Goal: Navigation & Orientation: Find specific page/section

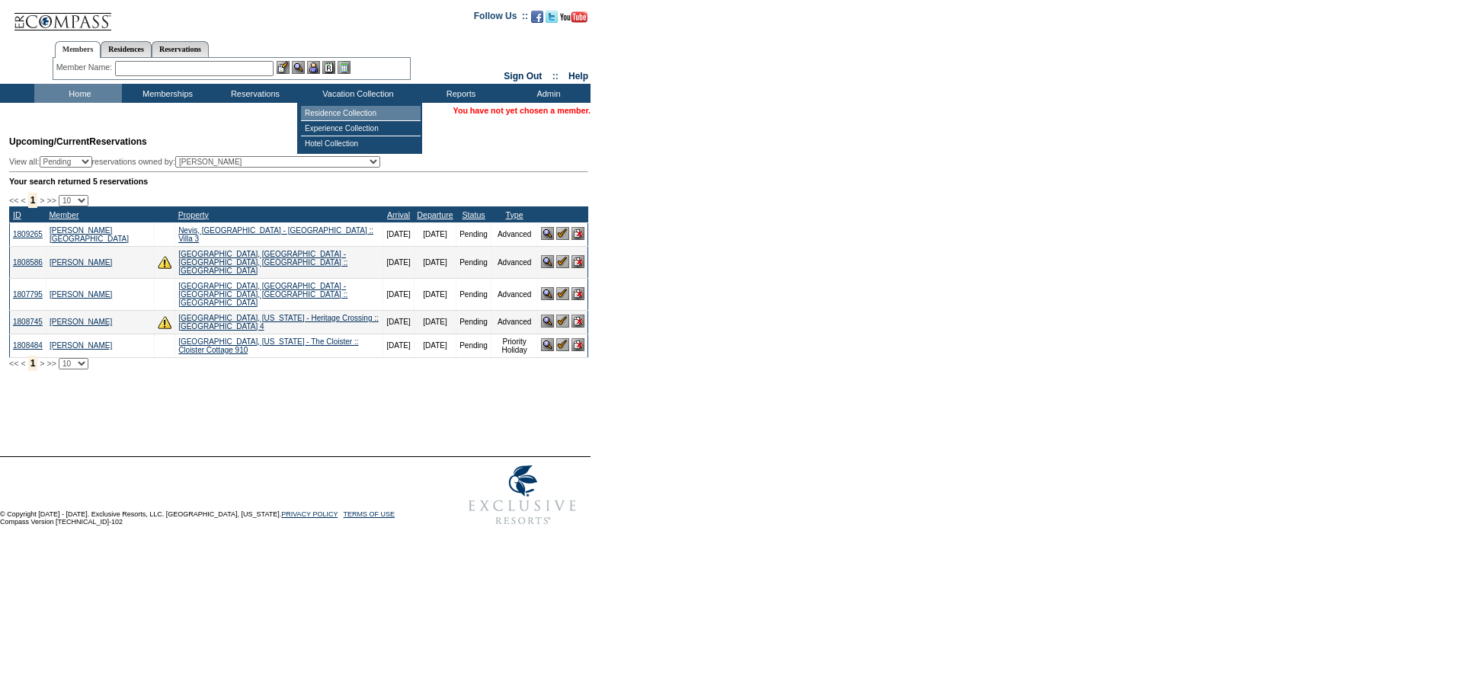
click at [362, 112] on td "Residence Collection" at bounding box center [361, 113] width 120 height 15
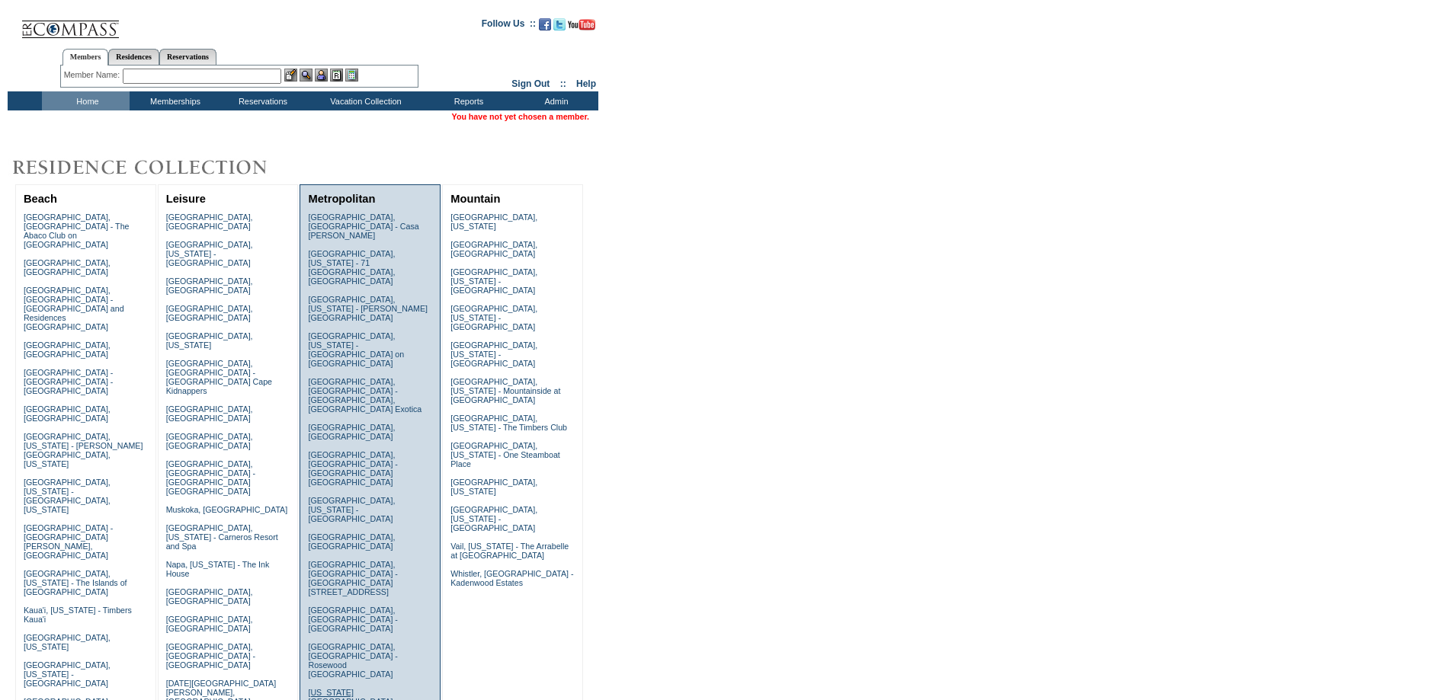
click at [353, 688] on link "New York City, New York - Park Avenue Place" at bounding box center [351, 706] width 87 height 37
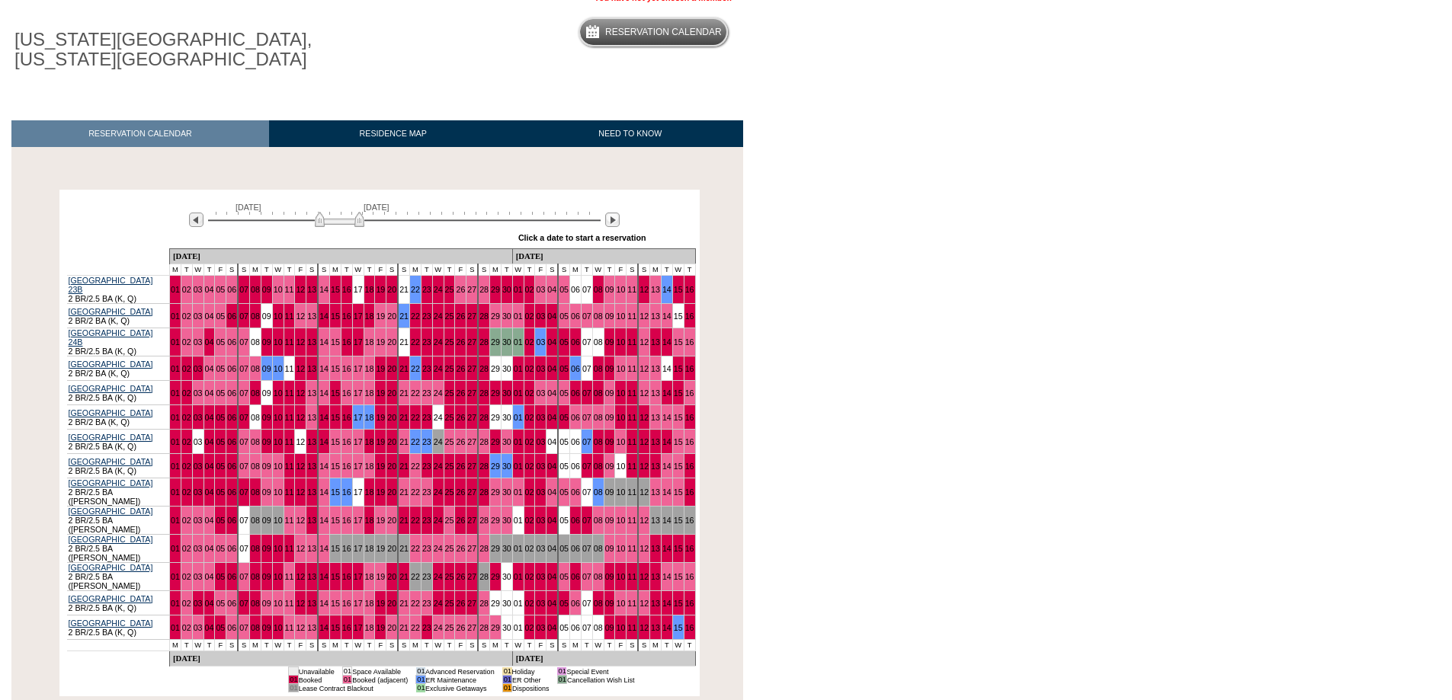
scroll to position [152, 0]
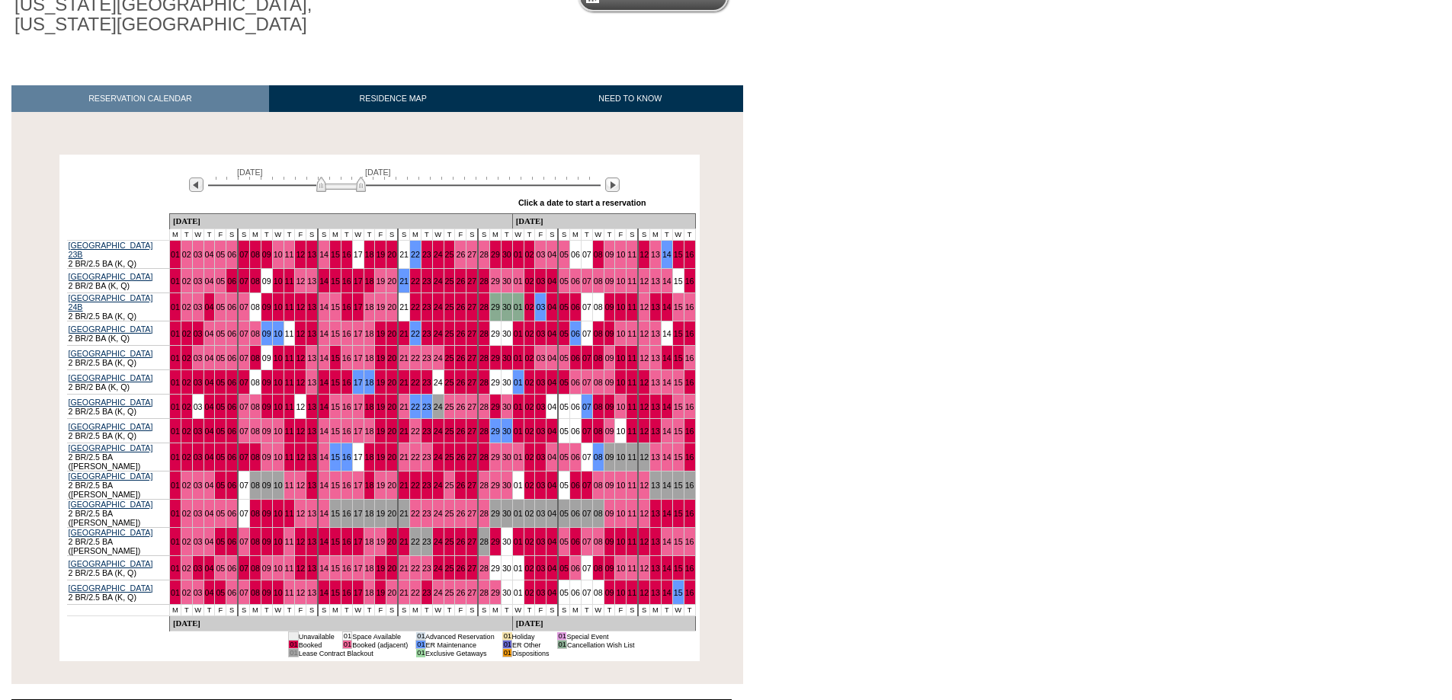
click at [335, 190] on img at bounding box center [341, 184] width 50 height 15
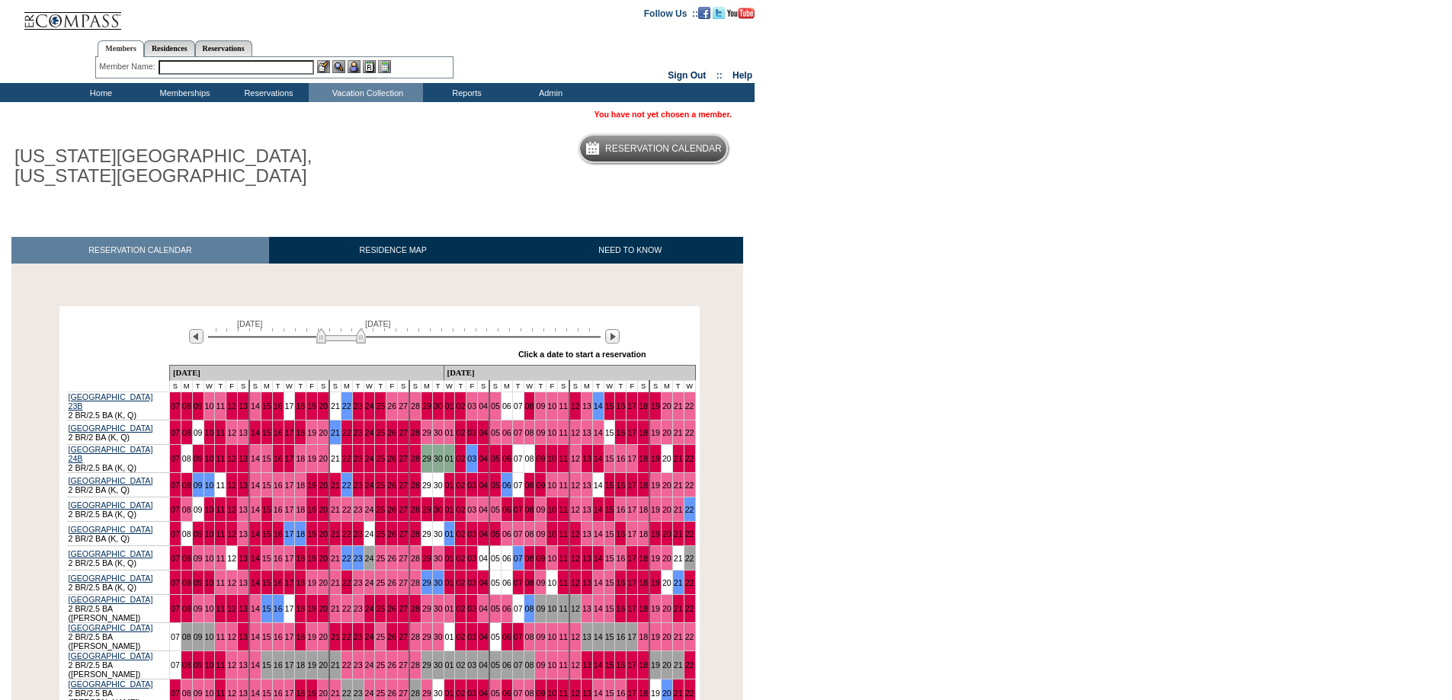
scroll to position [0, 0]
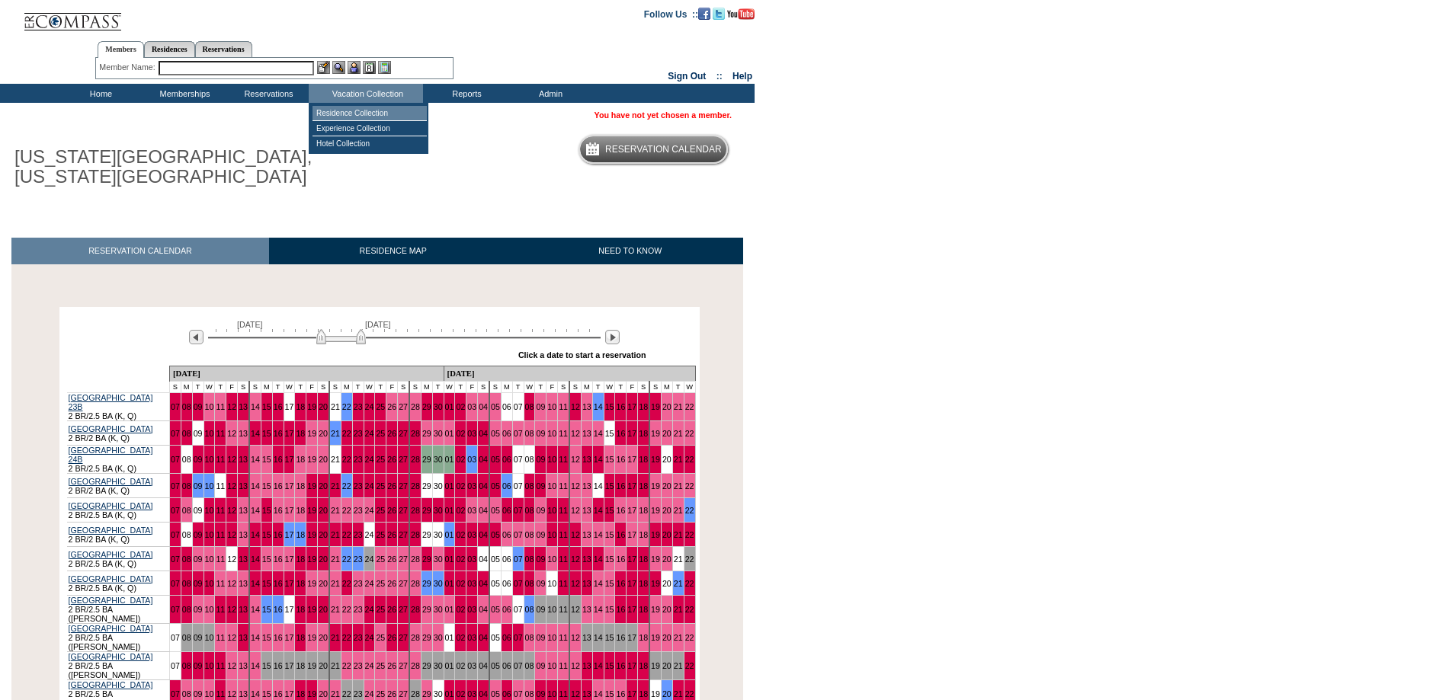
click at [387, 115] on td "Residence Collection" at bounding box center [369, 113] width 114 height 15
